Goal: Task Accomplishment & Management: Manage account settings

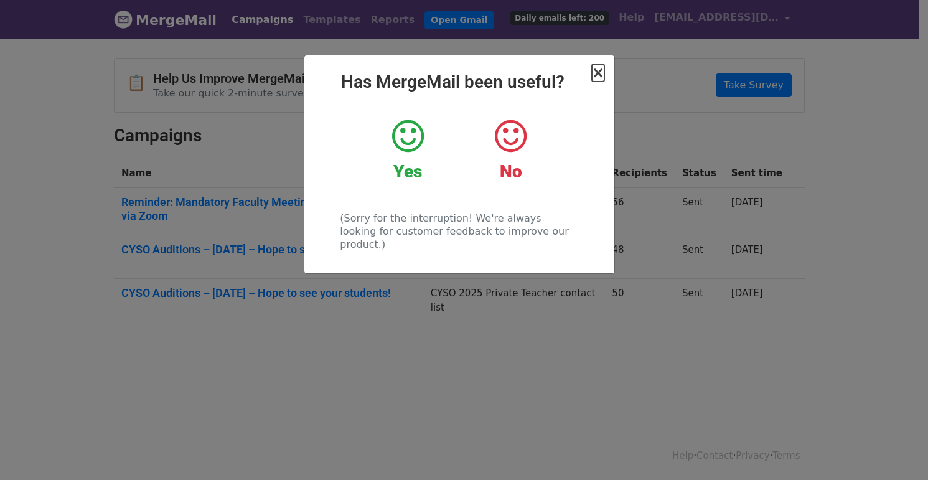
click at [599, 73] on span "×" at bounding box center [598, 72] width 12 height 17
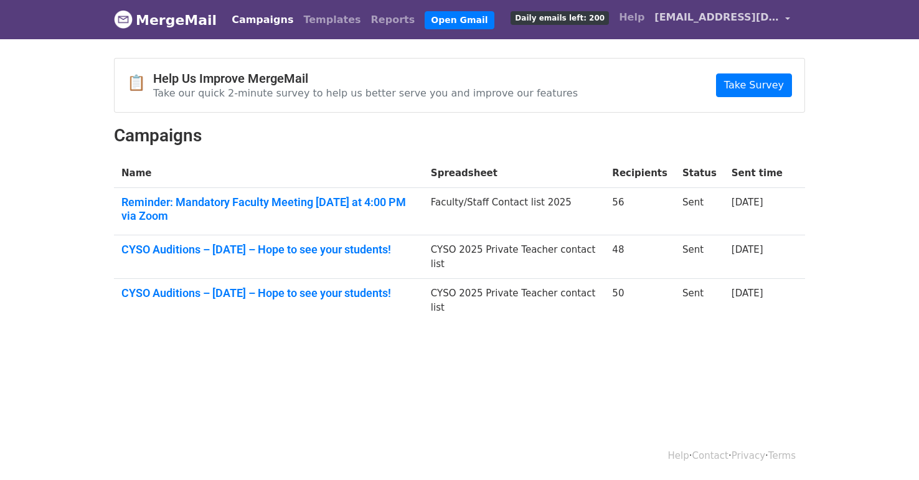
click at [789, 17] on link "[EMAIL_ADDRESS][DOMAIN_NAME]" at bounding box center [722, 19] width 146 height 29
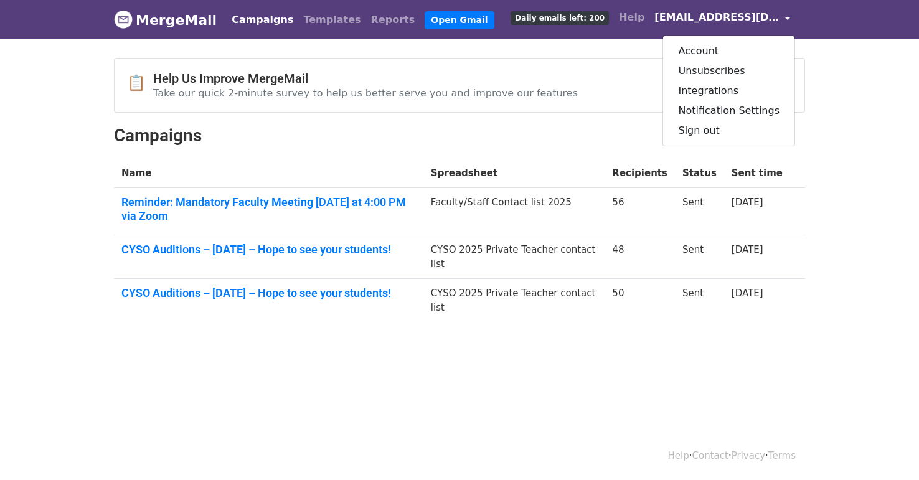
click at [517, 51] on body "MergeMail Campaigns Templates Reports Open Gmail Daily emails left: 200 Help [E…" at bounding box center [459, 191] width 919 height 382
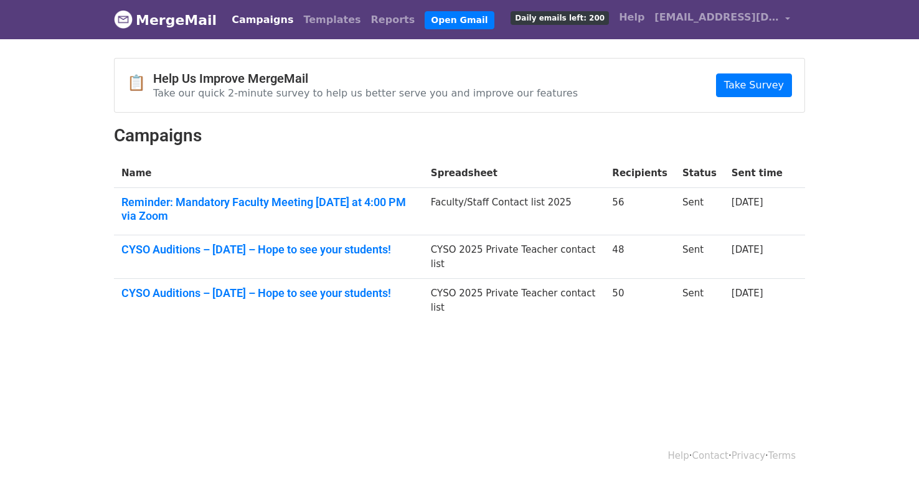
click at [162, 19] on link "MergeMail" at bounding box center [165, 20] width 103 height 26
click at [169, 20] on link "MergeMail" at bounding box center [165, 20] width 103 height 26
click at [123, 19] on img at bounding box center [123, 19] width 19 height 19
click at [791, 16] on link "[EMAIL_ADDRESS][DOMAIN_NAME]" at bounding box center [722, 19] width 146 height 29
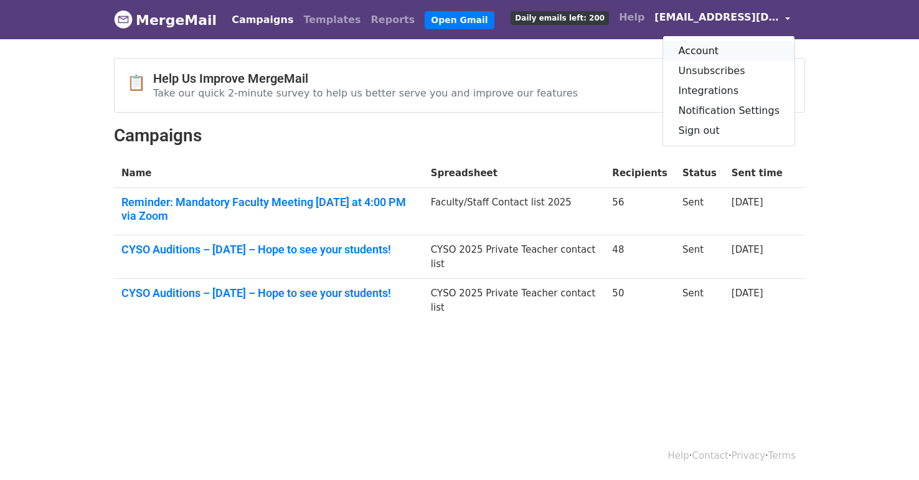
click at [700, 50] on link "Account" at bounding box center [728, 51] width 131 height 20
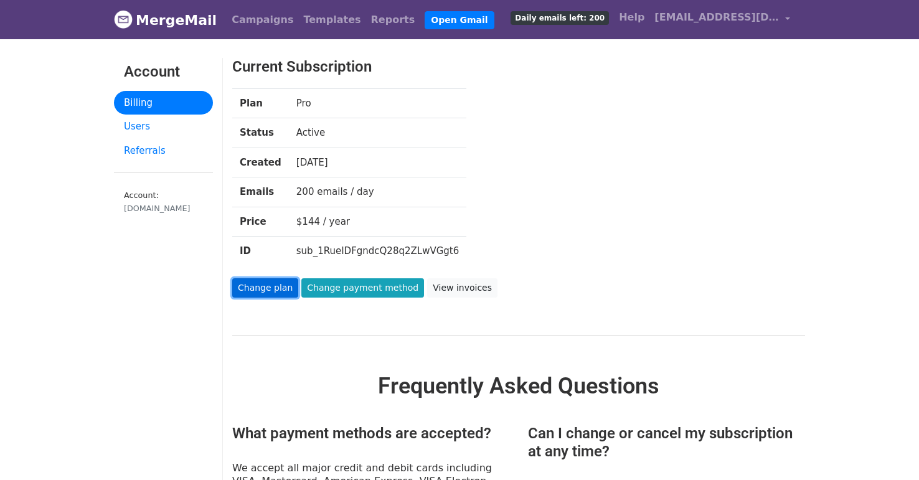
click at [265, 285] on link "Change plan" at bounding box center [265, 287] width 66 height 19
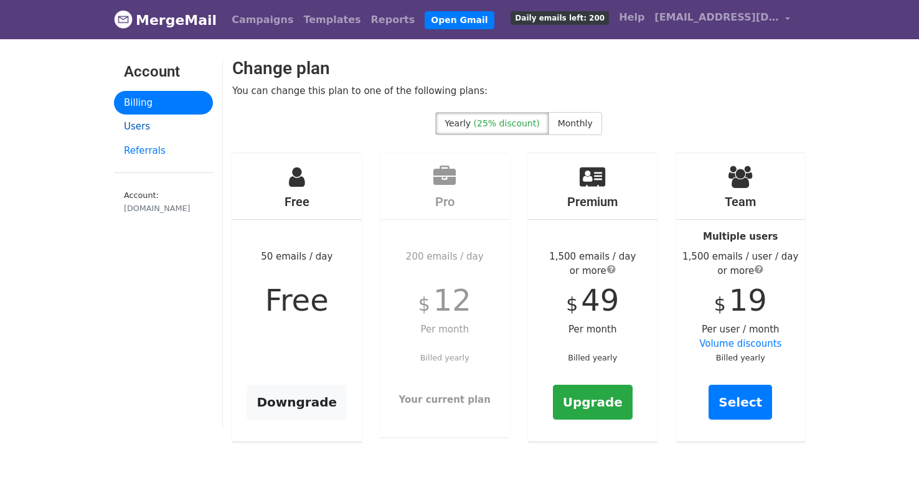
click at [140, 128] on link "Users" at bounding box center [163, 127] width 99 height 24
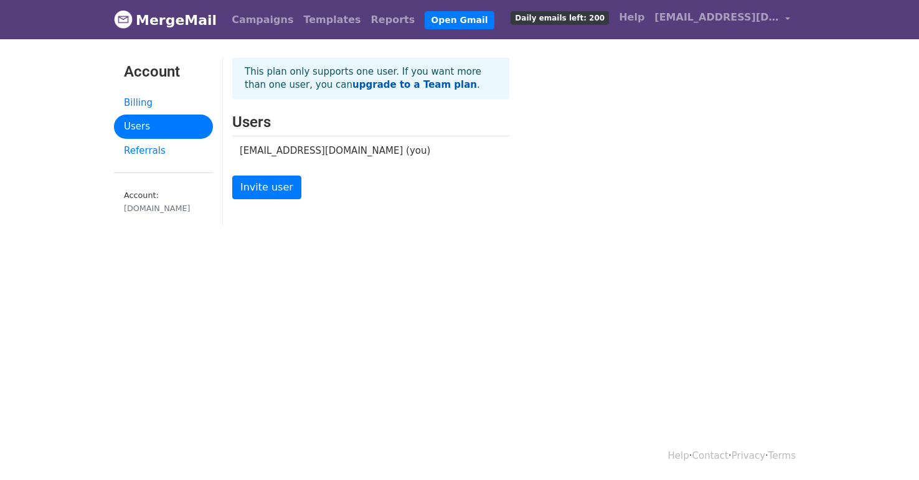
click at [352, 87] on b "upgrade to a Team plan" at bounding box center [414, 84] width 125 height 11
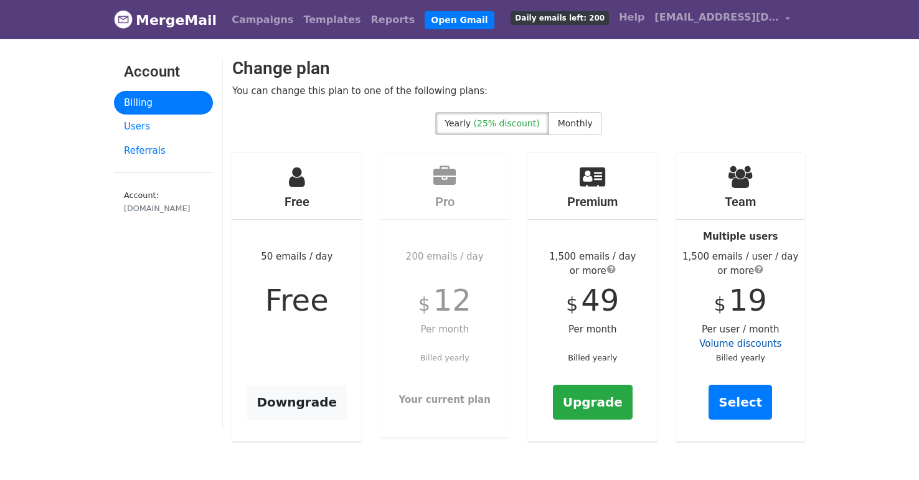
click at [755, 342] on link "Volume discounts" at bounding box center [740, 343] width 82 height 11
click at [750, 345] on link "Volume discounts" at bounding box center [740, 343] width 82 height 11
click at [725, 241] on strong "Multiple users" at bounding box center [740, 236] width 75 height 11
click at [735, 329] on div "Team Multiple users 1,500 emails / user / day or more $ 19 Per user / month Vol…" at bounding box center [741, 297] width 130 height 289
click at [560, 123] on span "Monthly" at bounding box center [575, 123] width 35 height 10
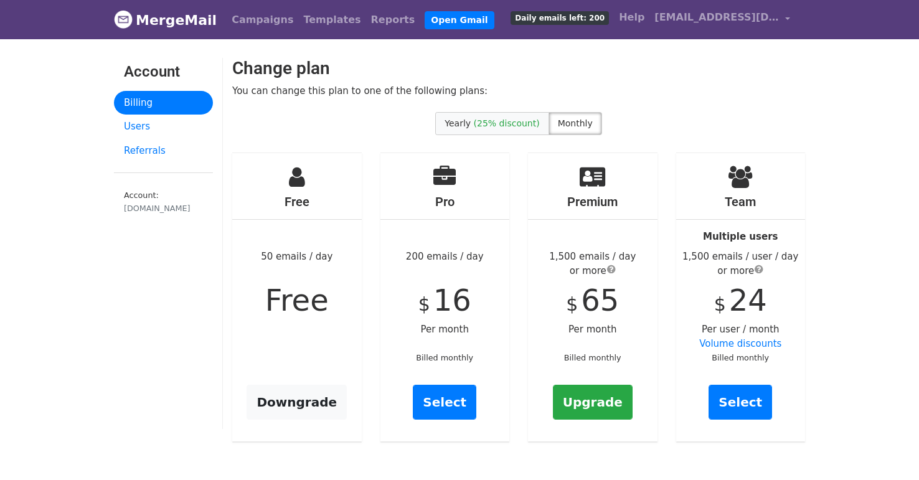
click at [499, 123] on span "(25% discount)" at bounding box center [507, 123] width 66 height 10
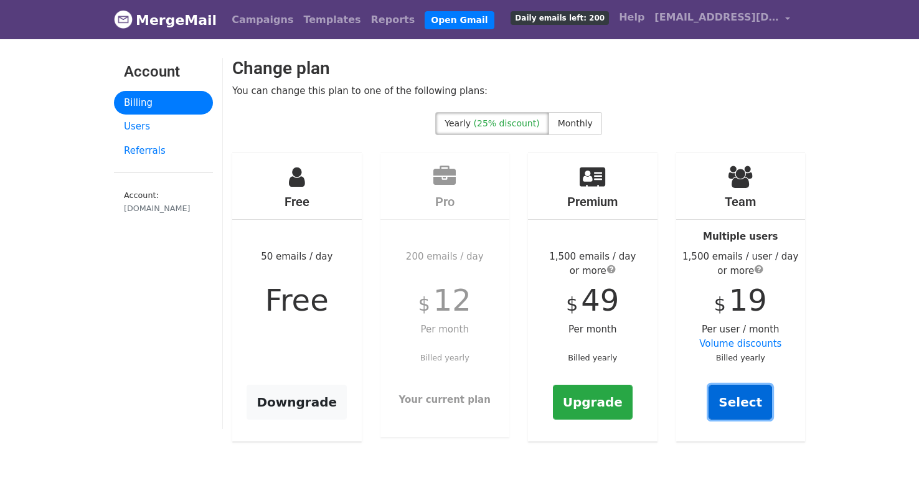
click at [745, 405] on link "Select" at bounding box center [741, 402] width 64 height 35
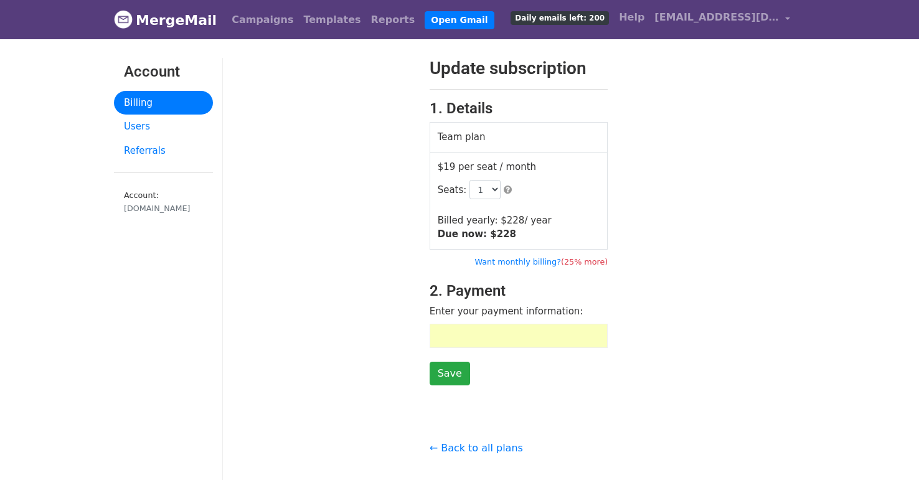
click at [660, 257] on div "Update subscription 1. Details Team plan $19 per seat / month Seats: 1 2 3 4 5 …" at bounding box center [519, 222] width 592 height 328
click at [488, 186] on select "1 2 3 4 5 6 7 8 9 10 11 12 13 14 15 16 17 18 19 20 21 22 23 24 25 26 27 28 29 3…" at bounding box center [484, 189] width 31 height 19
select select "2"
click at [469, 180] on select "1 2 3 4 5 6 7 8 9 10 11 12 13 14 15 16 17 18 19 20 21 22 23 24 25 26 27 28 29 3…" at bounding box center [484, 189] width 31 height 19
click at [446, 374] on input "Save" at bounding box center [450, 374] width 40 height 24
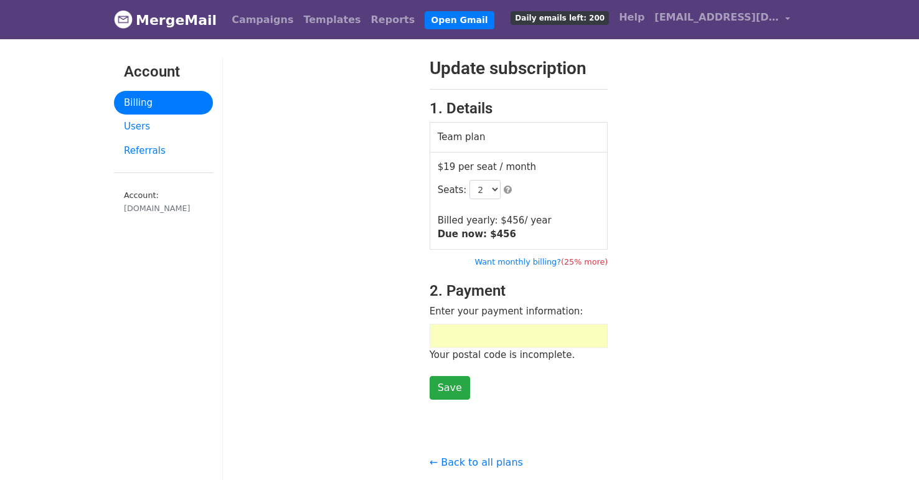
click at [679, 314] on div "Update subscription 1. Details Team plan $19 per seat / month Seats: 1 2 3 4 5 …" at bounding box center [519, 229] width 592 height 342
click at [642, 344] on div "Update subscription 1. Details Team plan $19 per seat / month Seats: 1 2 3 4 5 …" at bounding box center [519, 229] width 592 height 342
click at [710, 278] on div "Update subscription 1. Details Team plan $19 per seat / month Seats: 1 2 3 4 5 …" at bounding box center [519, 229] width 592 height 342
click at [492, 325] on div at bounding box center [519, 336] width 179 height 24
click at [455, 388] on input "Save" at bounding box center [450, 388] width 40 height 24
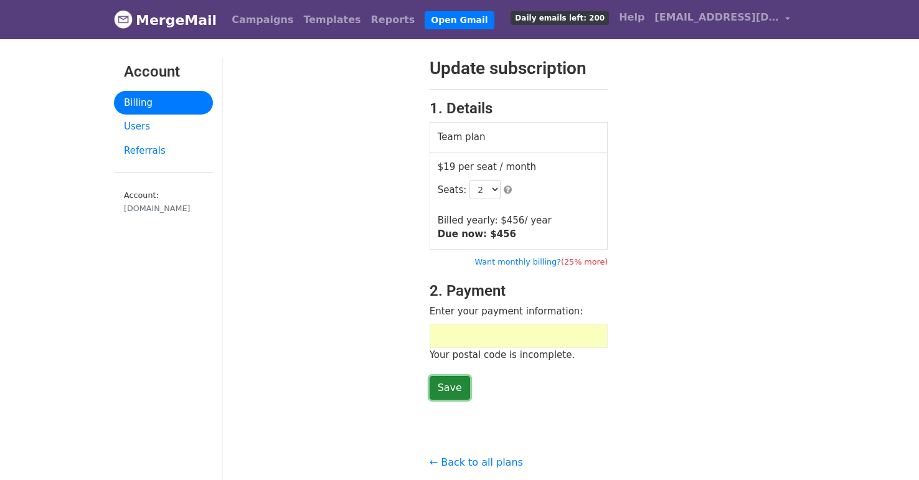
click at [447, 390] on input "Save" at bounding box center [450, 388] width 40 height 24
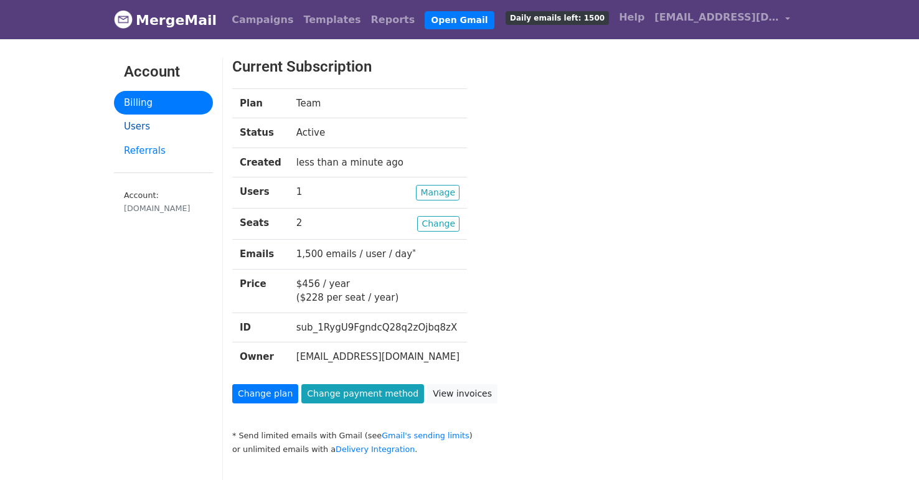
click at [136, 124] on link "Users" at bounding box center [163, 127] width 99 height 24
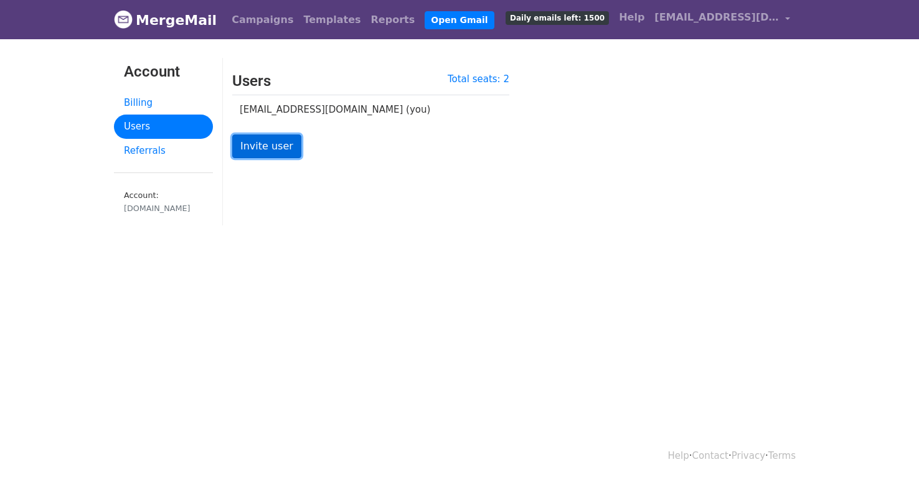
click at [263, 146] on link "Invite user" at bounding box center [266, 146] width 69 height 24
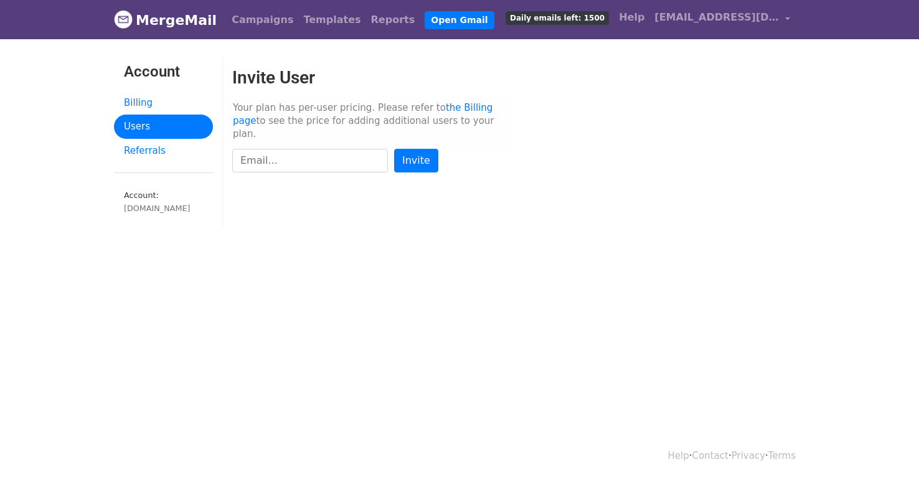
click at [319, 158] on input "text" at bounding box center [310, 161] width 156 height 24
type input "[EMAIL_ADDRESS][DOMAIN_NAME]"
click at [419, 150] on input "Invite" at bounding box center [416, 161] width 44 height 24
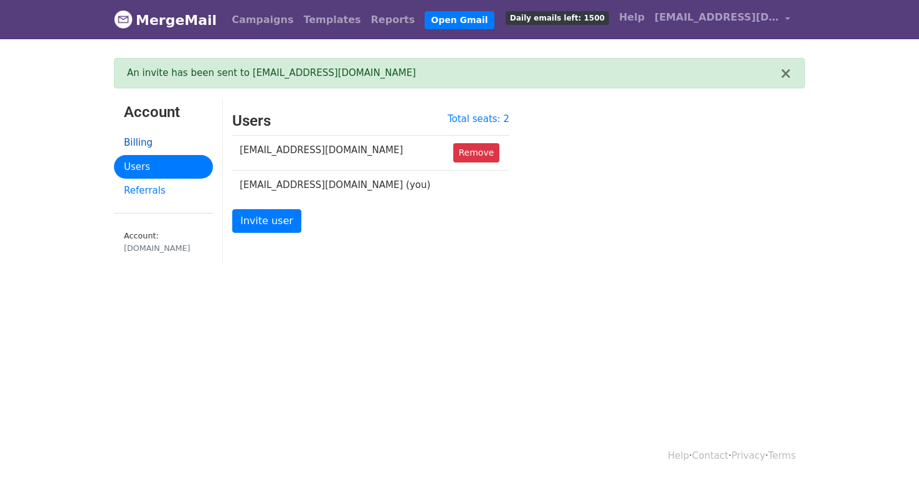
click at [136, 143] on link "Billing" at bounding box center [163, 143] width 99 height 24
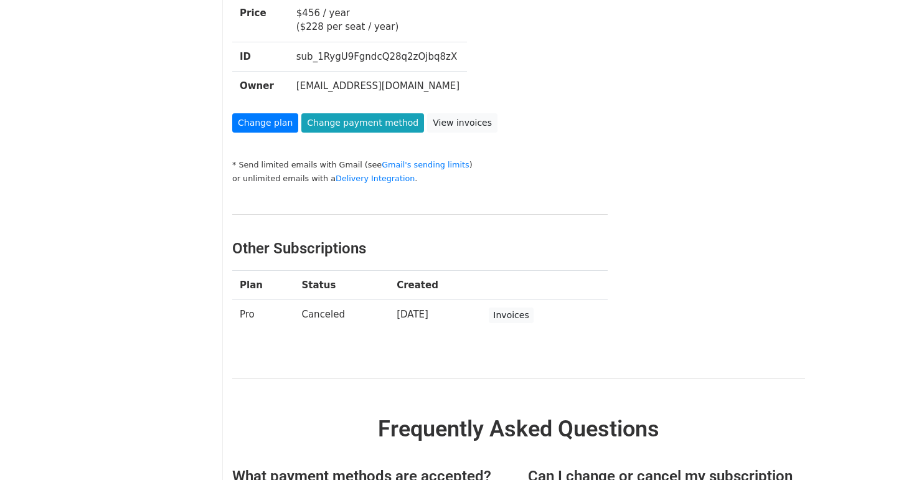
scroll to position [249, 0]
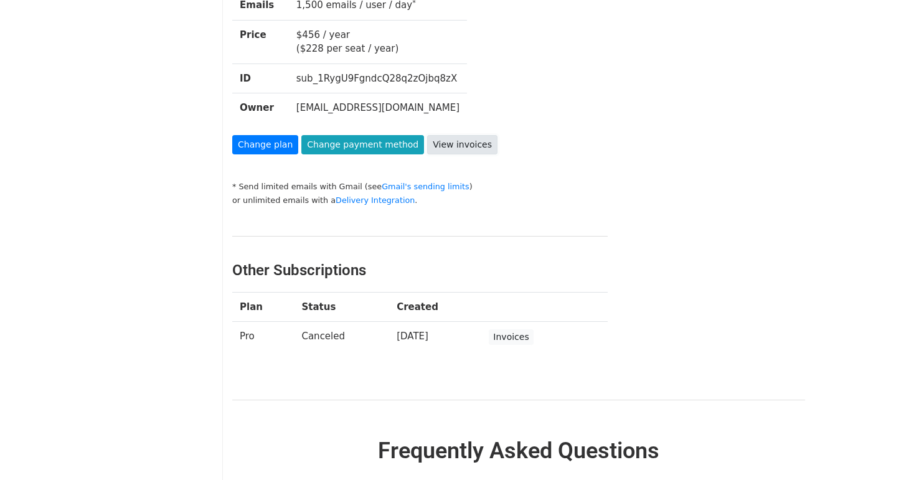
click at [437, 144] on link "View invoices" at bounding box center [462, 144] width 70 height 19
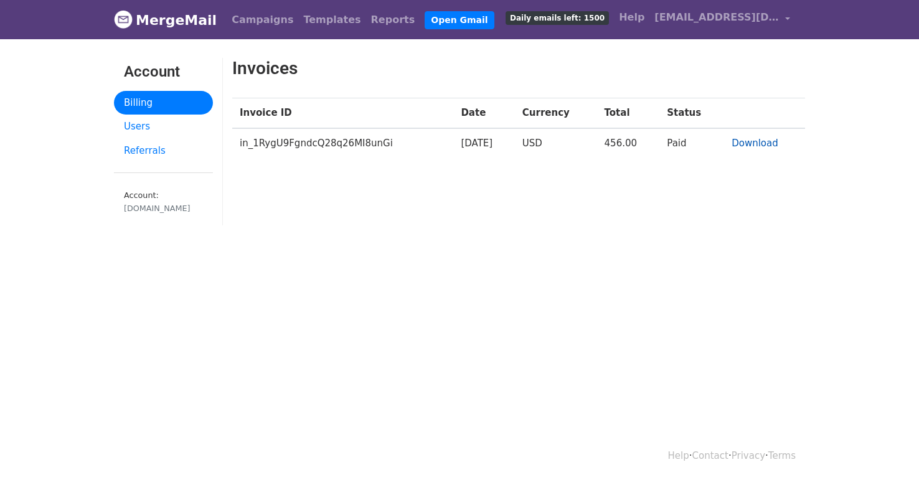
click at [748, 141] on link "Download" at bounding box center [755, 143] width 47 height 11
click at [258, 22] on link "Campaigns" at bounding box center [263, 19] width 72 height 25
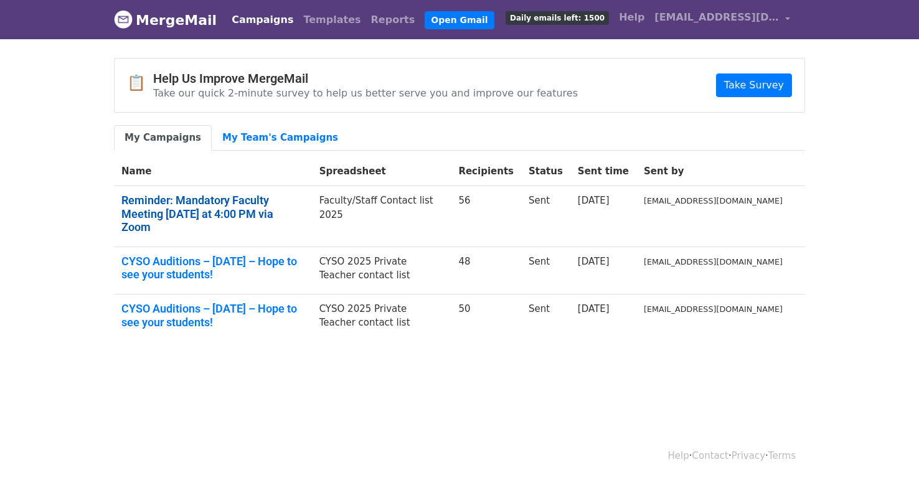
click at [240, 196] on link "Reminder: Mandatory Faculty Meeting Today at 4:00 PM via Zoom" at bounding box center [212, 214] width 183 height 40
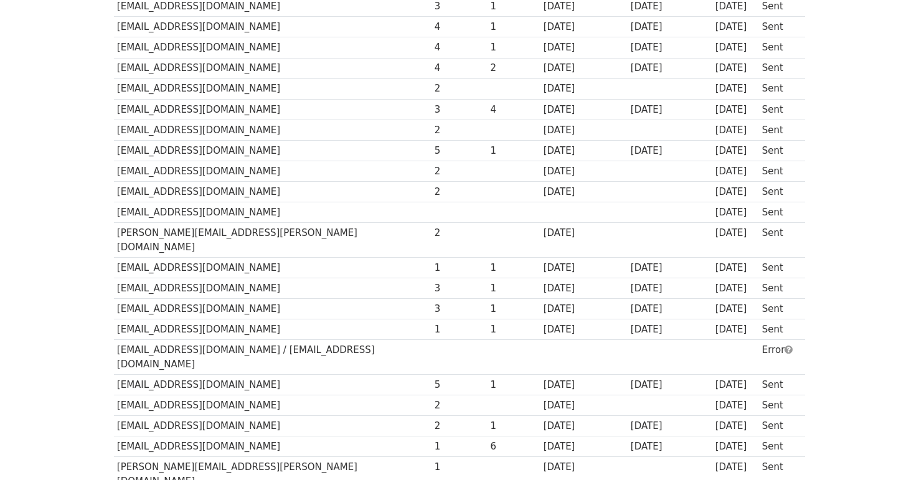
scroll to position [249, 0]
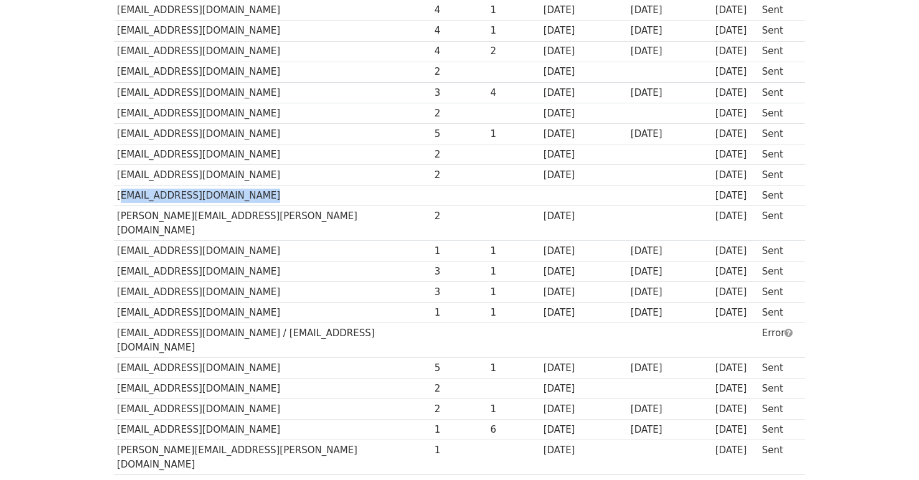
drag, startPoint x: 202, startPoint y: 195, endPoint x: 118, endPoint y: 197, distance: 84.1
click at [118, 197] on td "kfabiero@claremontmusic.org" at bounding box center [273, 196] width 318 height 21
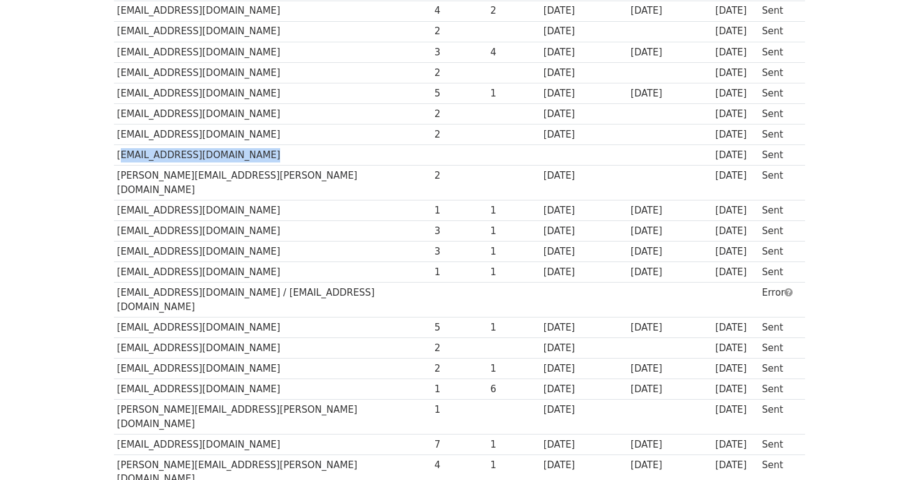
scroll to position [311, 0]
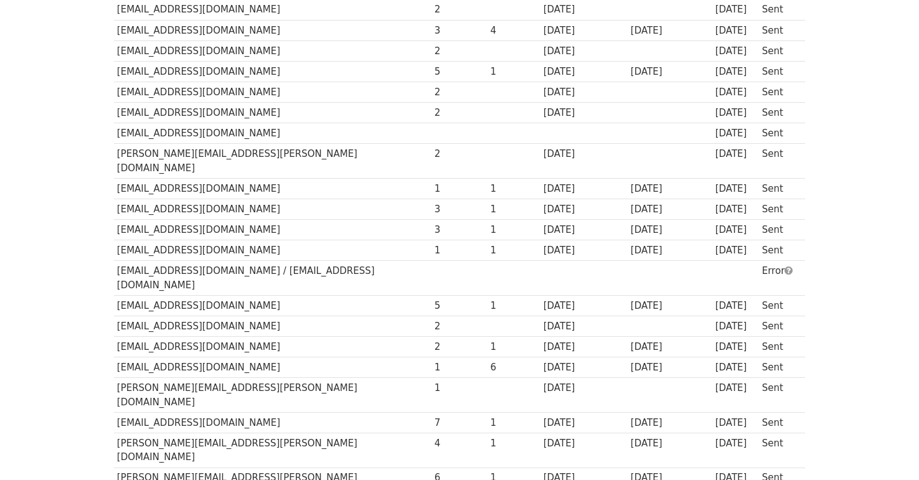
drag, startPoint x: 339, startPoint y: 256, endPoint x: 328, endPoint y: 258, distance: 11.5
click at [328, 261] on td "woodstockgrandys@aol.com / quillvision@aol.com" at bounding box center [273, 278] width 318 height 35
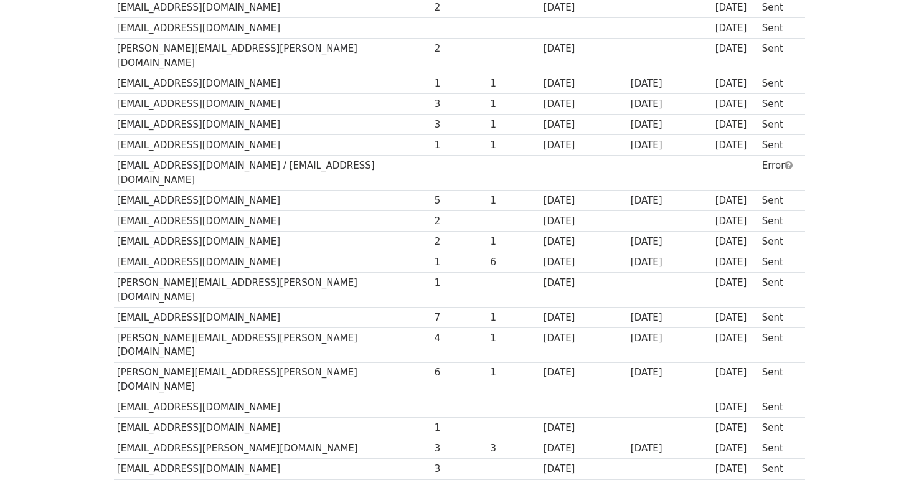
scroll to position [498, 0]
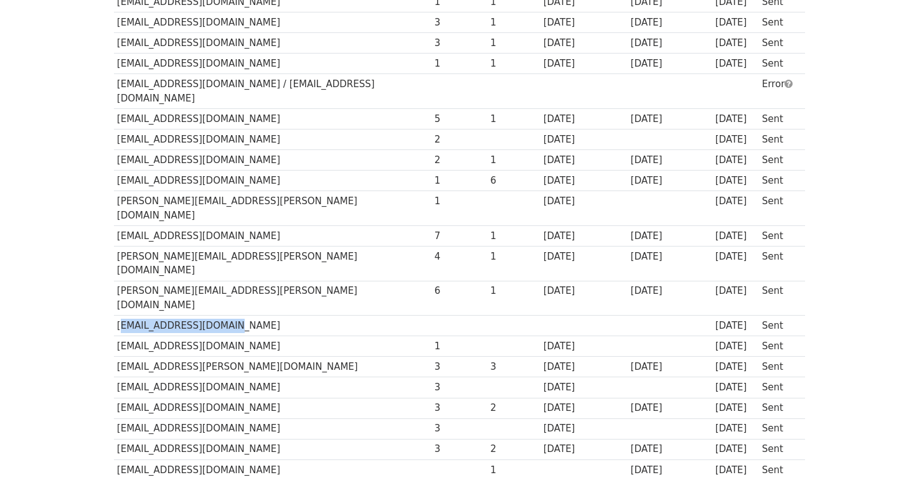
drag, startPoint x: 217, startPoint y: 252, endPoint x: 115, endPoint y: 259, distance: 102.4
click at [115, 316] on td "ajlamprey@verizon.net" at bounding box center [273, 326] width 318 height 21
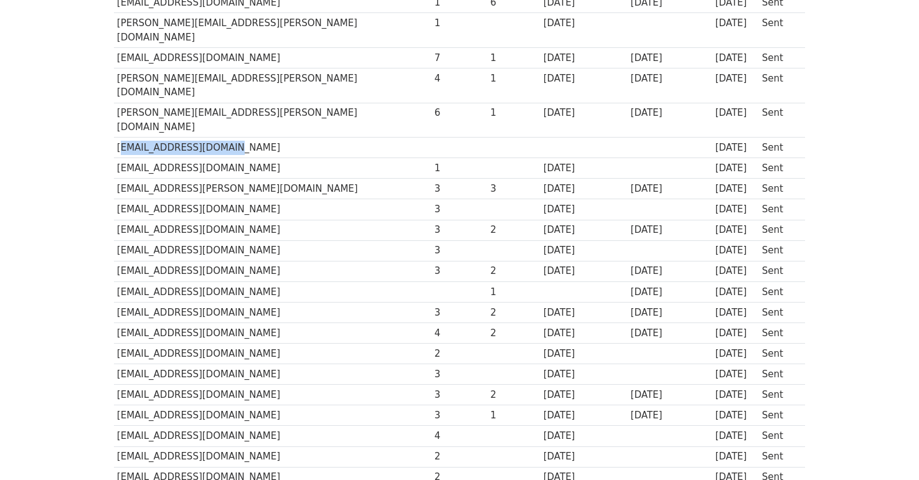
scroll to position [685, 0]
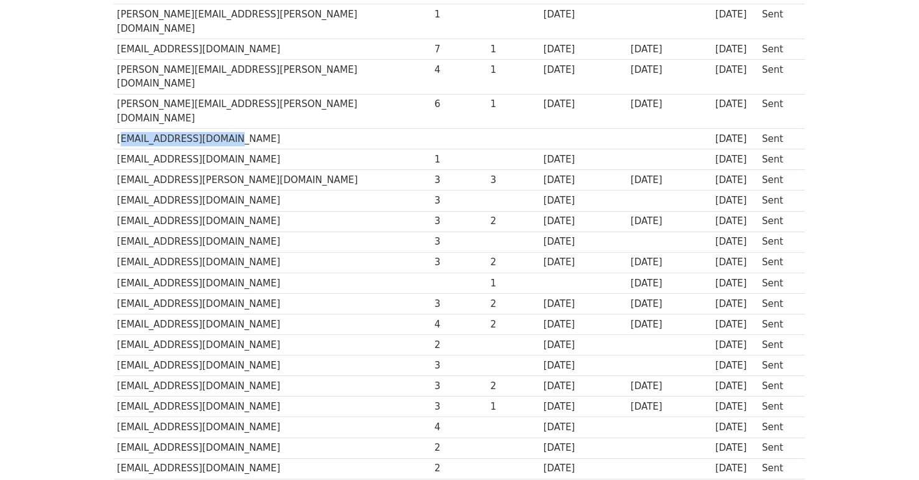
drag, startPoint x: 295, startPoint y: 212, endPoint x: 182, endPoint y: 217, distance: 112.8
click at [182, 273] on td "mmatsumune@claremontmusic.org" at bounding box center [273, 283] width 318 height 21
drag, startPoint x: 471, startPoint y: 213, endPoint x: 446, endPoint y: 215, distance: 24.4
click at [446, 273] on tr "mmatsumune@claremontmusic.org 1 11 days ago 11 days ago Sent" at bounding box center [459, 283] width 691 height 21
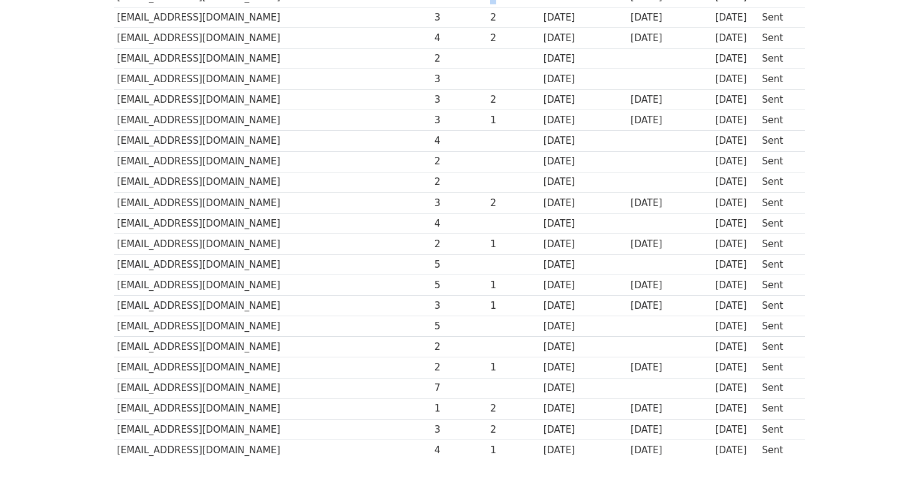
scroll to position [992, 0]
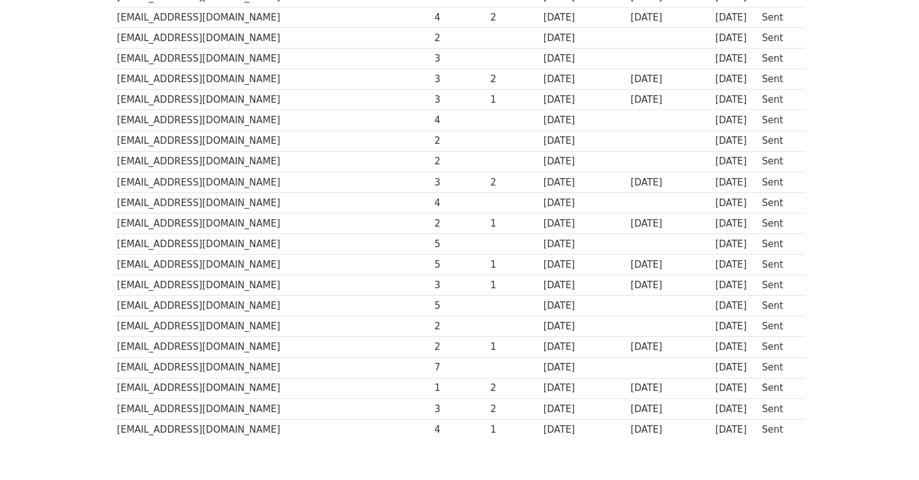
drag, startPoint x: 405, startPoint y: 296, endPoint x: 388, endPoint y: 297, distance: 16.9
click at [388, 357] on tr "swoloschuk@claremontmusic.org 7 11 days ago 11 days ago Sent" at bounding box center [459, 367] width 691 height 21
click at [435, 423] on div "4" at bounding box center [460, 430] width 50 height 14
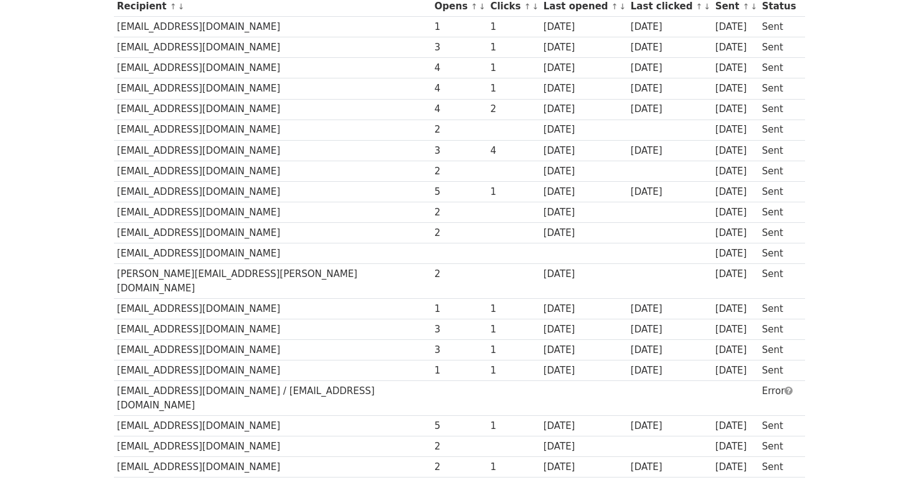
scroll to position [0, 0]
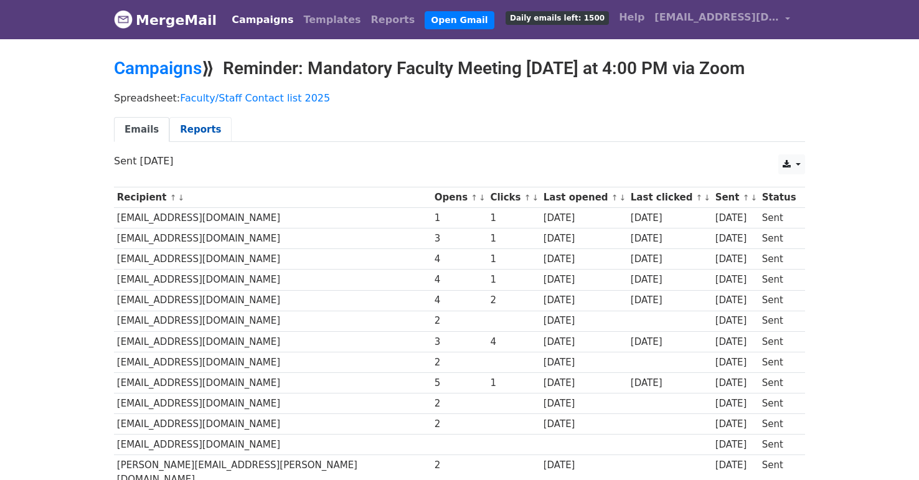
click at [191, 134] on link "Reports" at bounding box center [200, 130] width 62 height 26
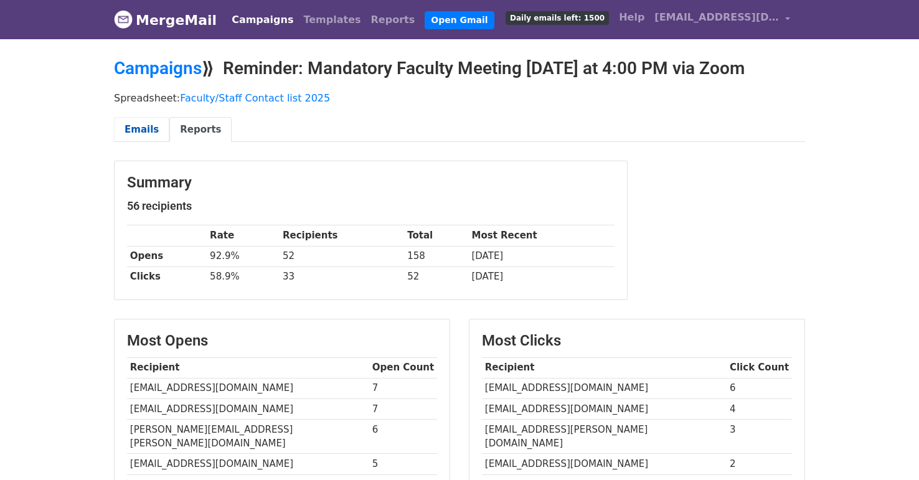
click at [146, 130] on link "Emails" at bounding box center [141, 130] width 55 height 26
